Goal: Obtain resource: Download file/media

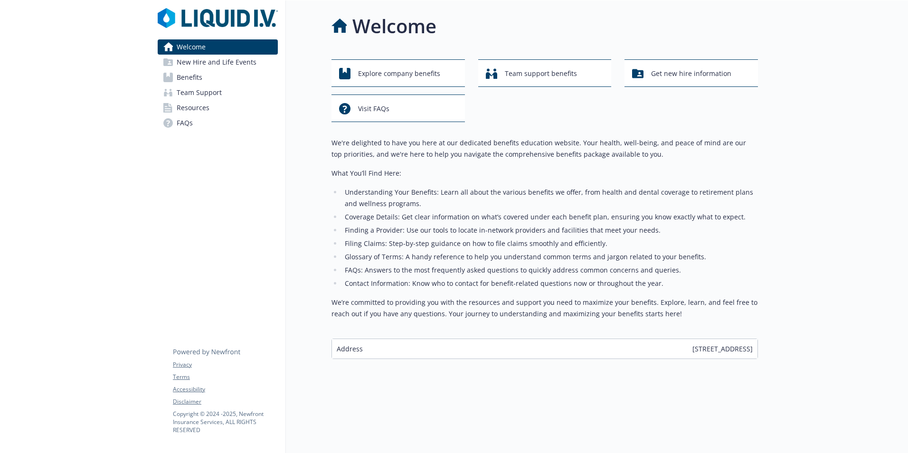
drag, startPoint x: 0, startPoint y: 0, endPoint x: 195, endPoint y: 77, distance: 209.9
click at [195, 77] on span "Benefits" at bounding box center [190, 77] width 26 height 15
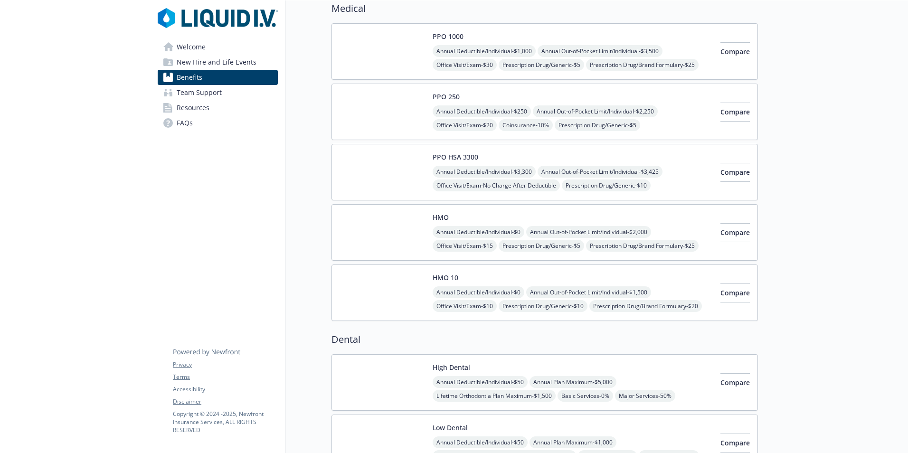
scroll to position [95, 0]
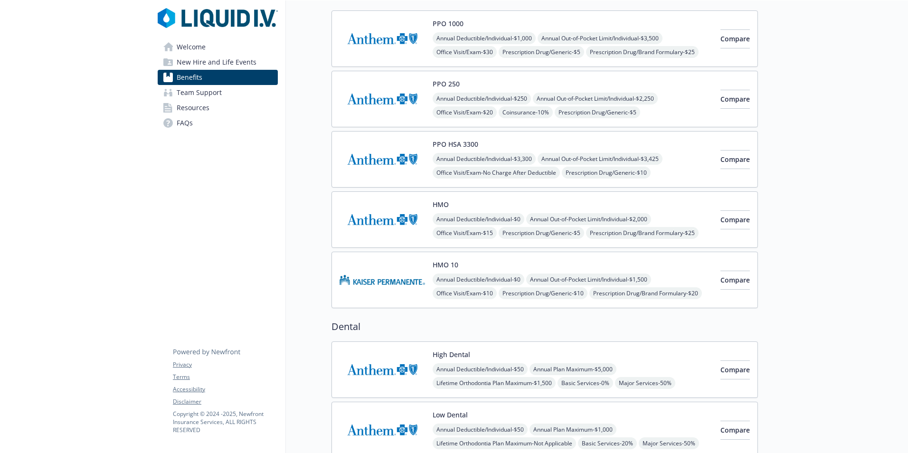
click at [398, 212] on img at bounding box center [383, 220] width 86 height 40
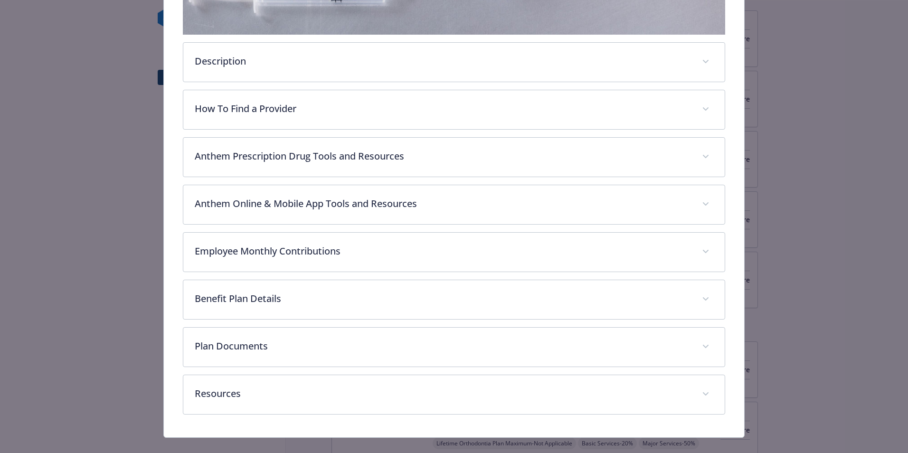
scroll to position [309, 0]
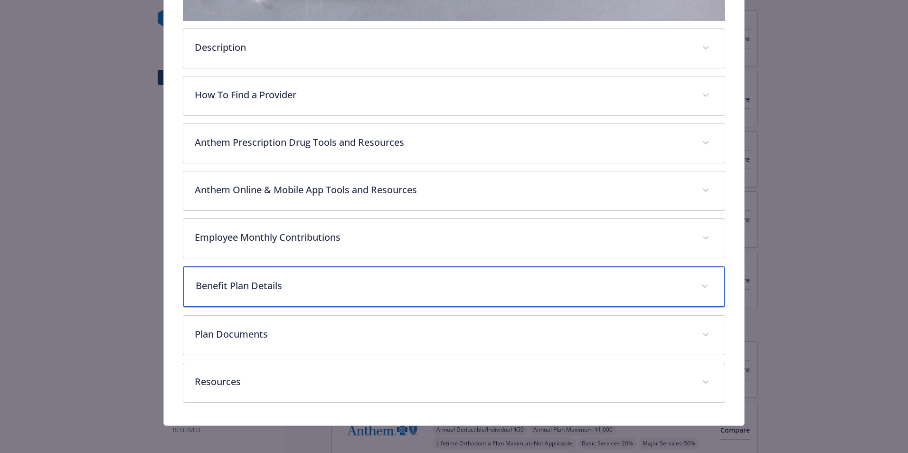
click at [402, 281] on p "Benefit Plan Details" at bounding box center [443, 286] width 494 height 14
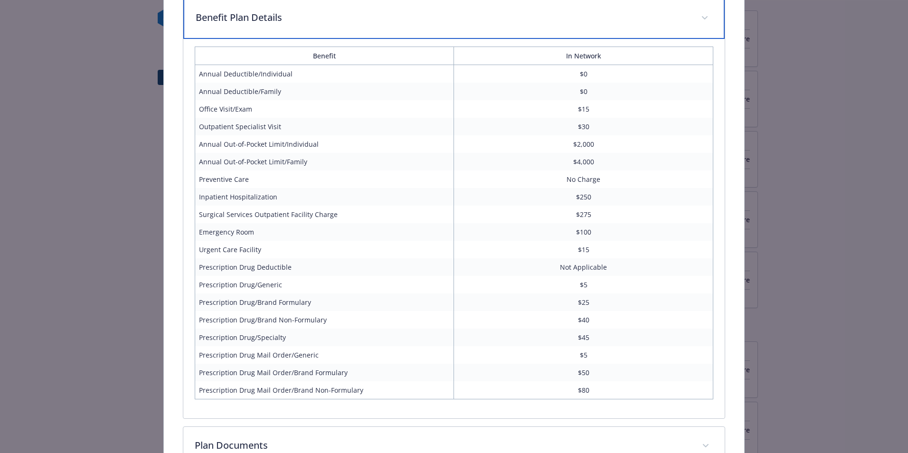
scroll to position [594, 0]
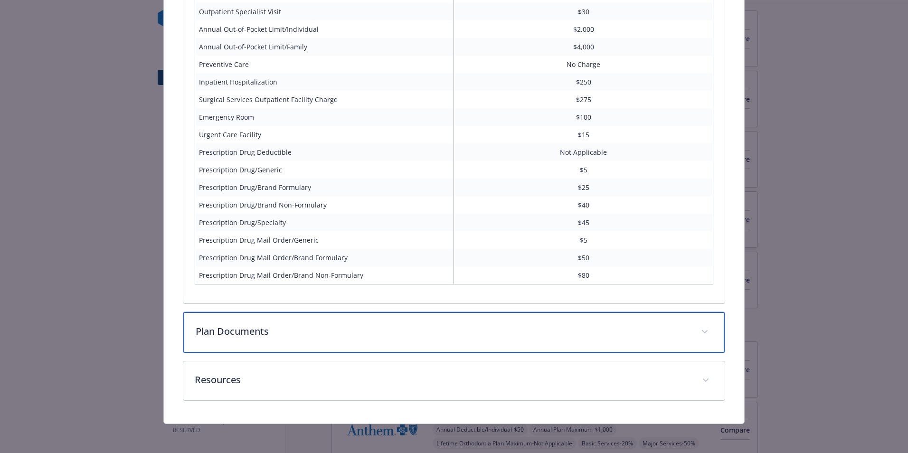
click at [354, 331] on p "Plan Documents" at bounding box center [443, 332] width 494 height 14
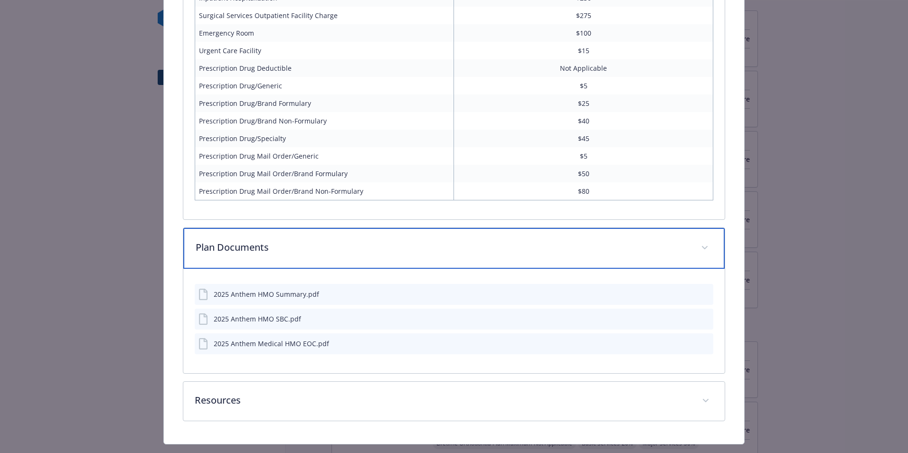
scroll to position [784, 0]
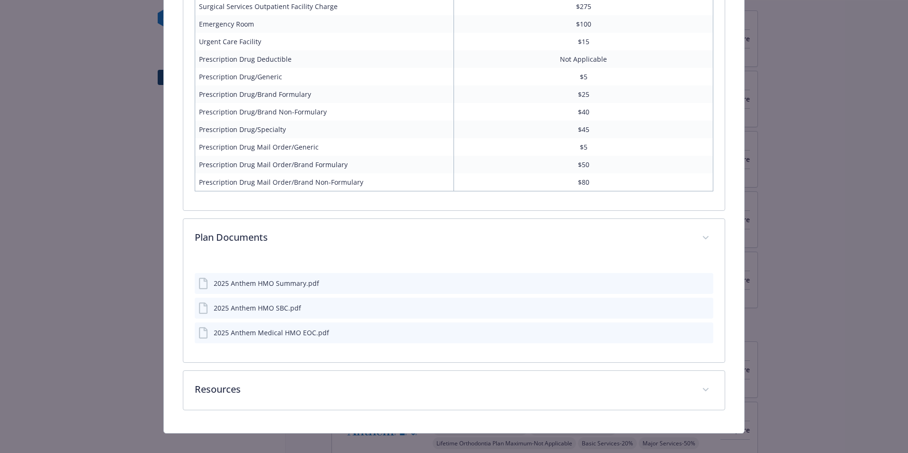
click at [351, 281] on div "2025 Anthem HMO Summary.pdf" at bounding box center [454, 283] width 519 height 21
click at [685, 280] on icon "download file" at bounding box center [689, 283] width 8 height 8
